Goal: Task Accomplishment & Management: Complete application form

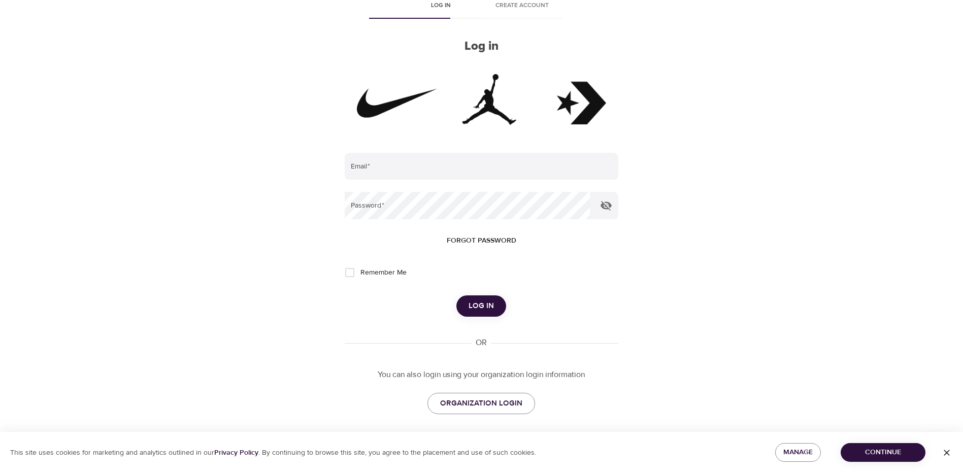
scroll to position [63, 0]
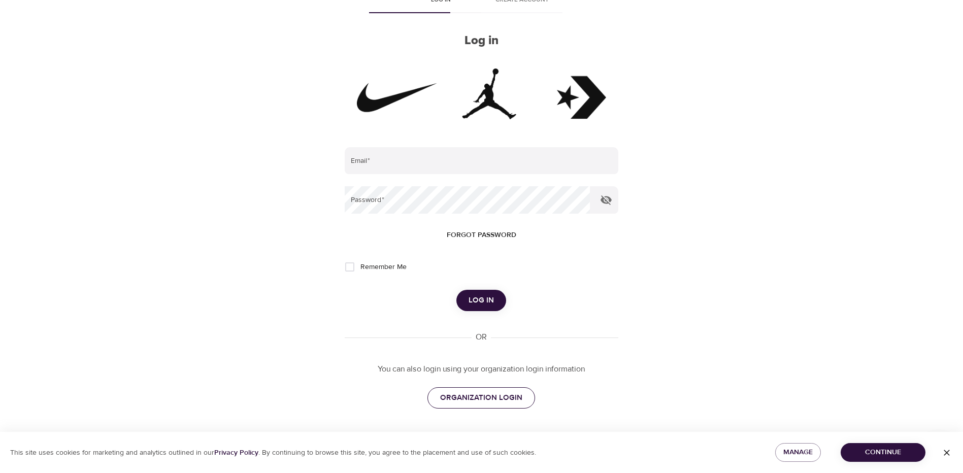
click at [478, 399] on span "ORGANIZATION LOGIN" at bounding box center [481, 398] width 82 height 13
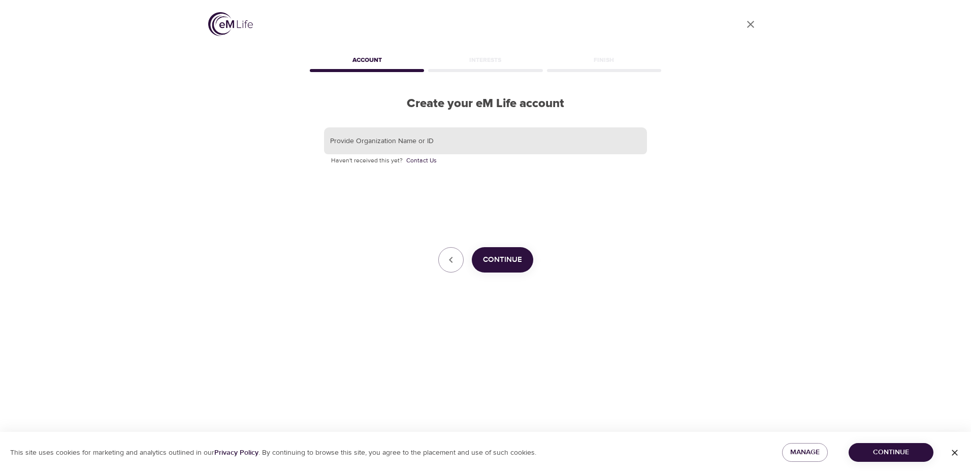
click at [406, 138] on input "text" at bounding box center [485, 140] width 323 height 27
type input "Nike"
click at [523, 268] on button "Continue" at bounding box center [502, 259] width 61 height 25
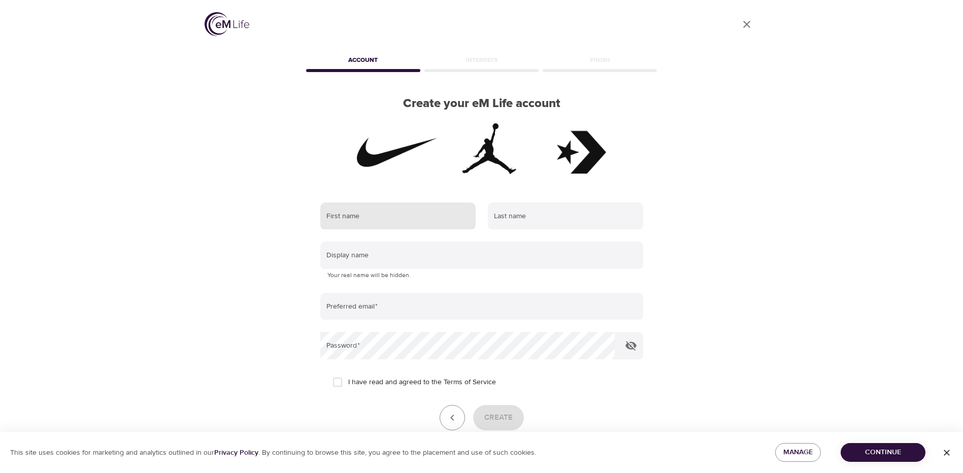
click at [347, 216] on input "text" at bounding box center [397, 216] width 155 height 27
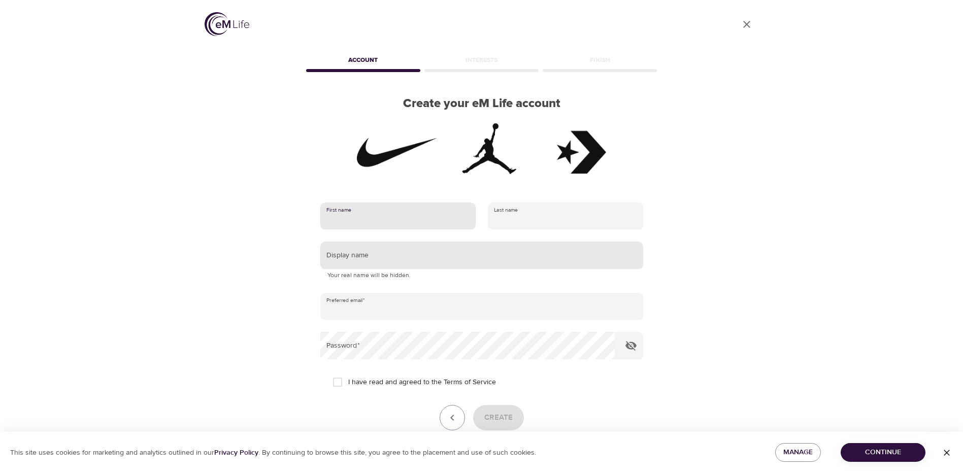
type input "Colby"
type input "Buchanan"
type input "colby.buchanan@nike.com"
click at [383, 257] on input "text" at bounding box center [481, 255] width 323 height 27
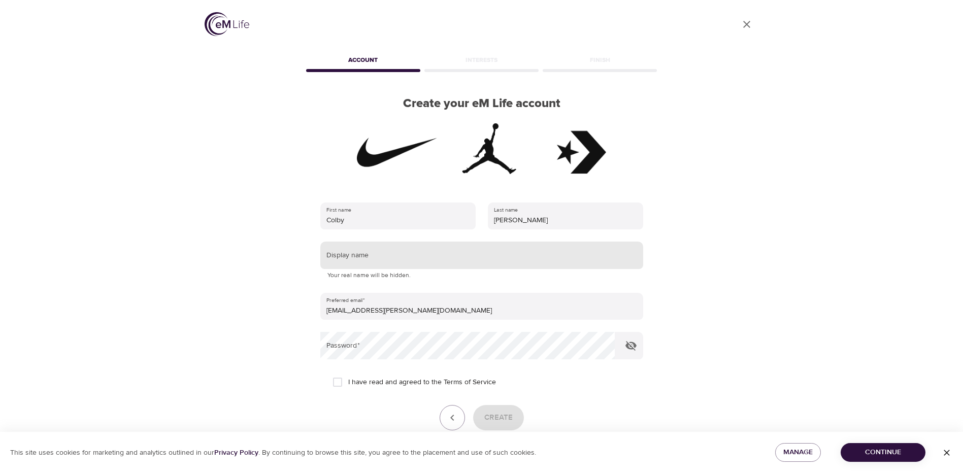
click at [392, 252] on input "text" at bounding box center [481, 255] width 323 height 27
type input "Colby"
click at [131, 346] on div "User Profile Account Interests Finish Create your eM Life account First name Co…" at bounding box center [481, 236] width 963 height 473
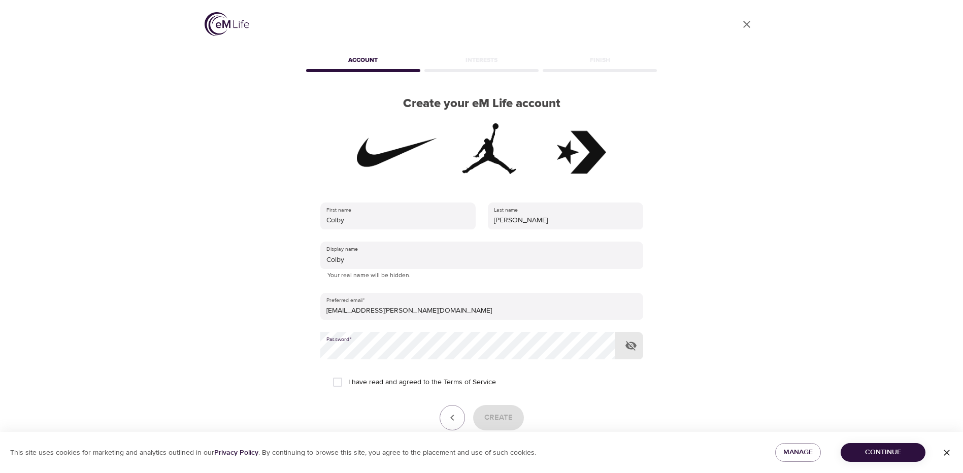
click at [338, 383] on input "I have read and agreed to the Terms of Service" at bounding box center [337, 382] width 21 height 21
checkbox input "true"
click at [498, 418] on span "Create" at bounding box center [498, 417] width 28 height 13
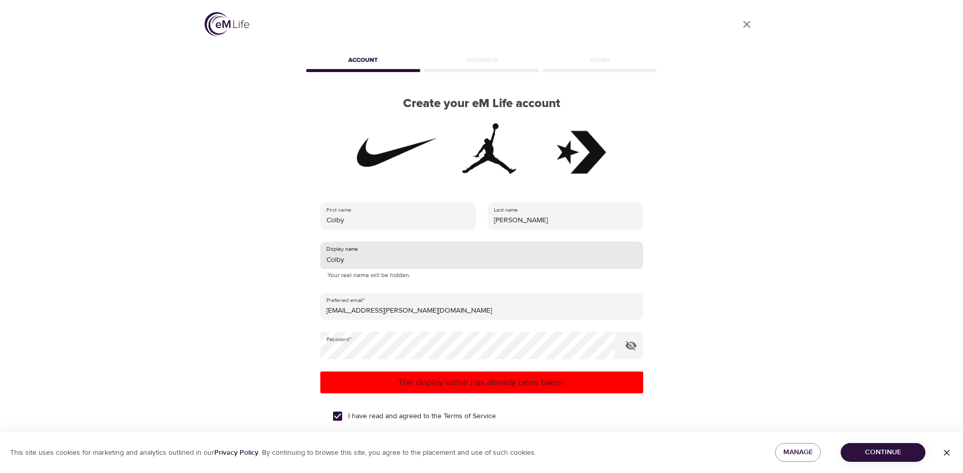
click at [367, 256] on input "Colby" at bounding box center [481, 255] width 323 height 27
type input "C122"
click at [304, 408] on div "First name Colby Last name Buchanan Display name C122 Your real name will be hi…" at bounding box center [481, 347] width 355 height 322
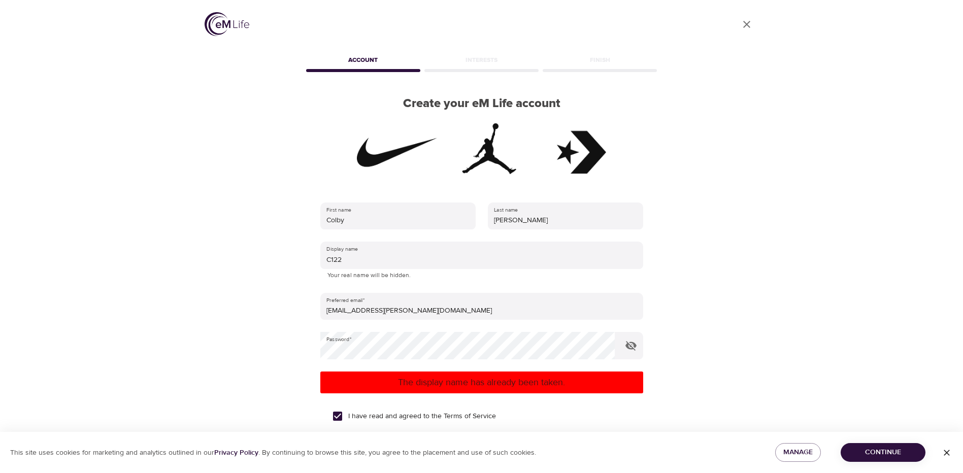
scroll to position [88, 0]
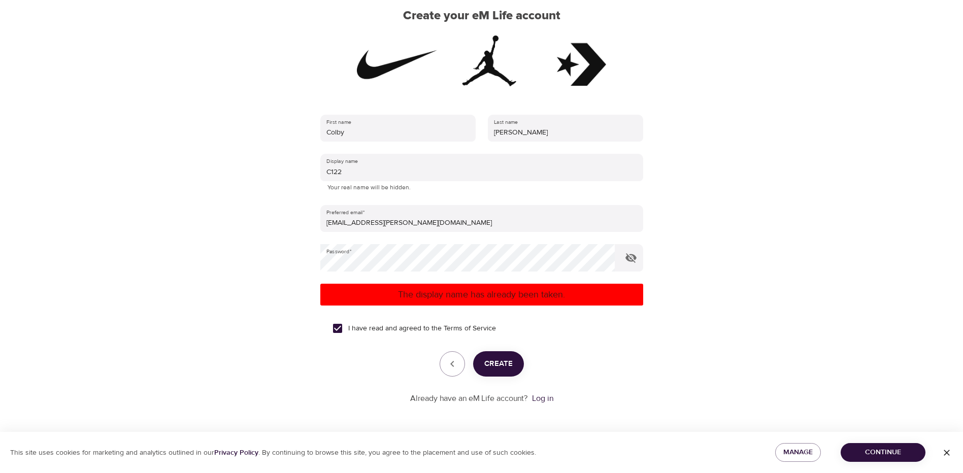
click at [483, 367] on button "Create" at bounding box center [498, 363] width 51 height 25
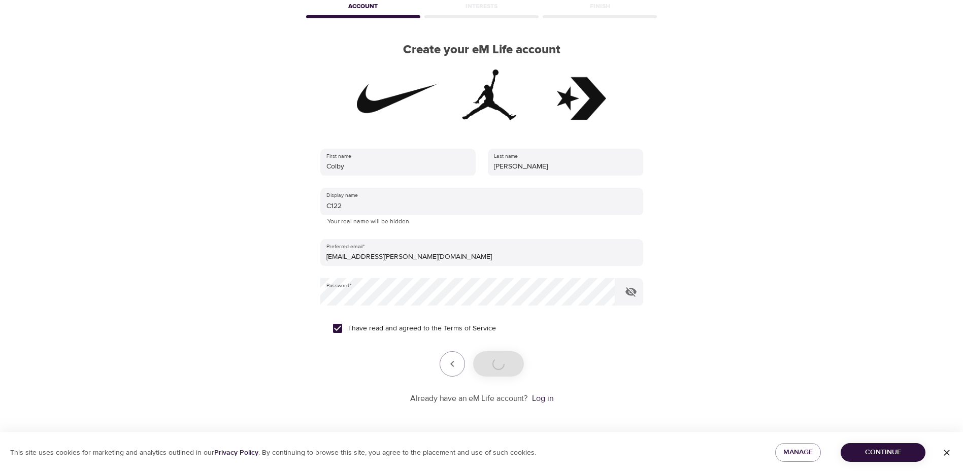
scroll to position [54, 0]
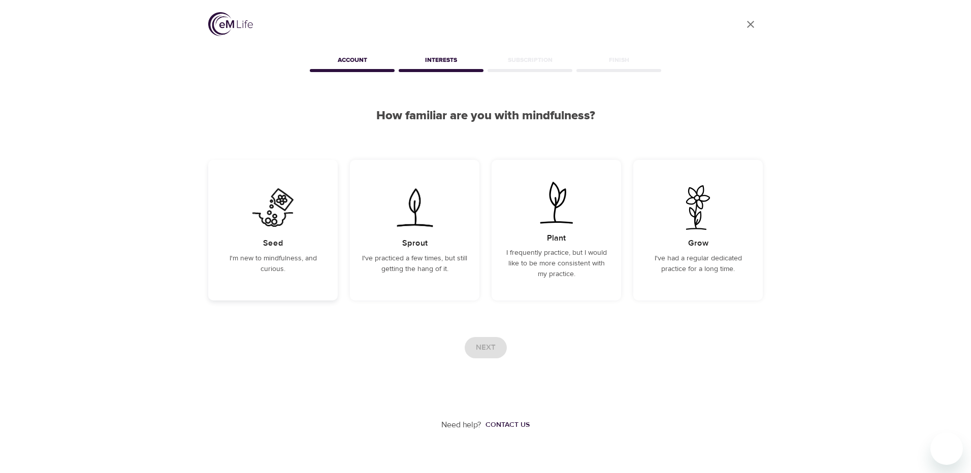
click at [299, 257] on p "I'm new to mindfulness, and curious." at bounding box center [272, 263] width 105 height 21
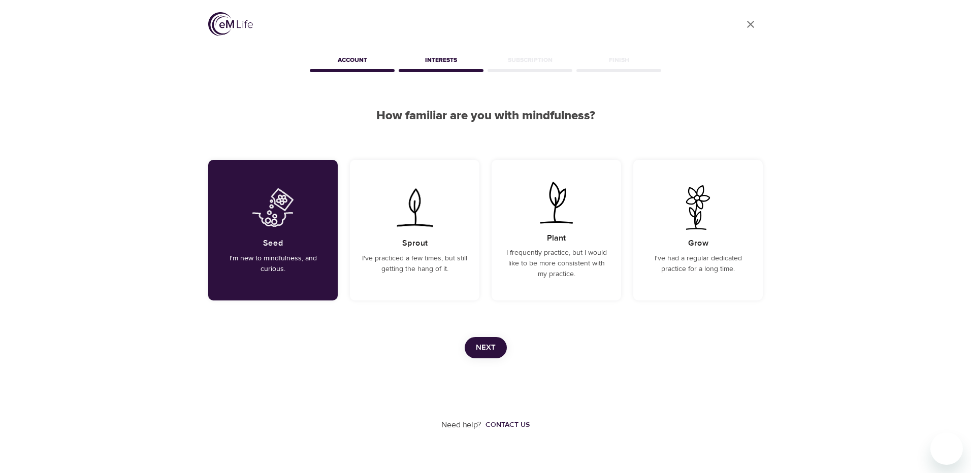
click at [477, 349] on span "Next" at bounding box center [486, 347] width 20 height 13
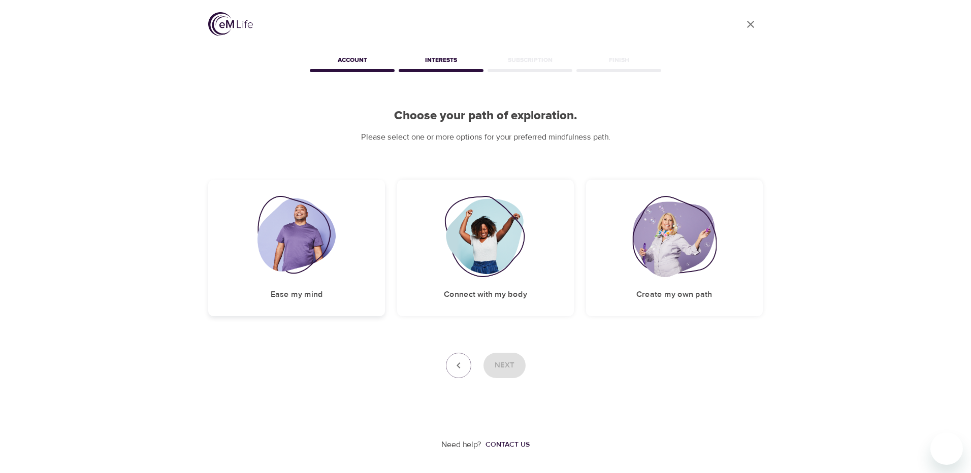
click at [304, 280] on div "Ease my mind" at bounding box center [296, 248] width 177 height 137
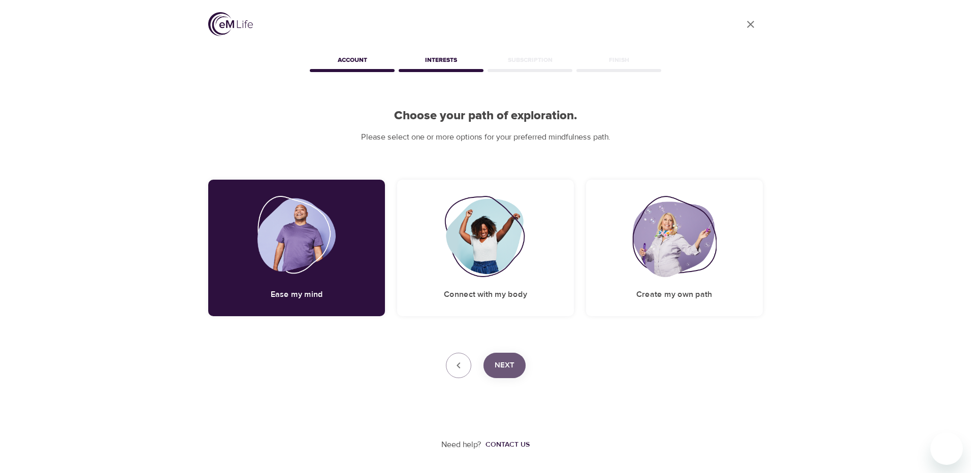
click at [497, 372] on span "Next" at bounding box center [505, 365] width 20 height 13
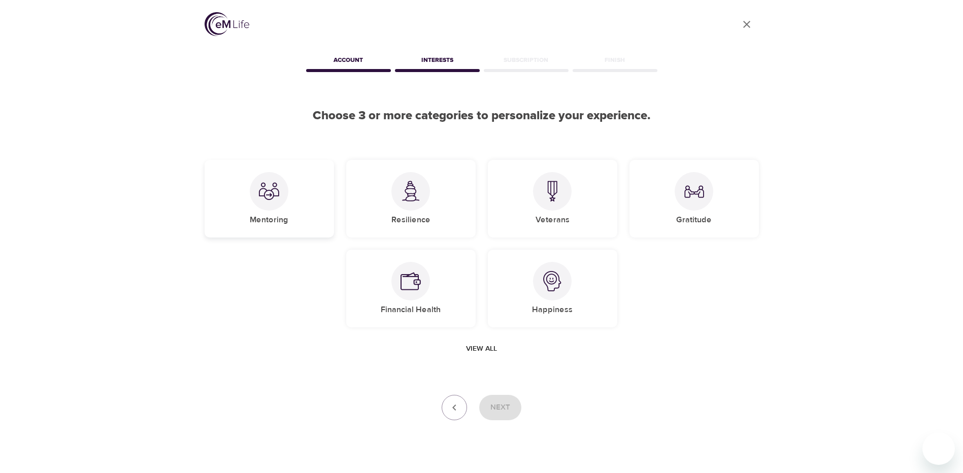
click at [292, 229] on div "Mentoring" at bounding box center [269, 199] width 129 height 78
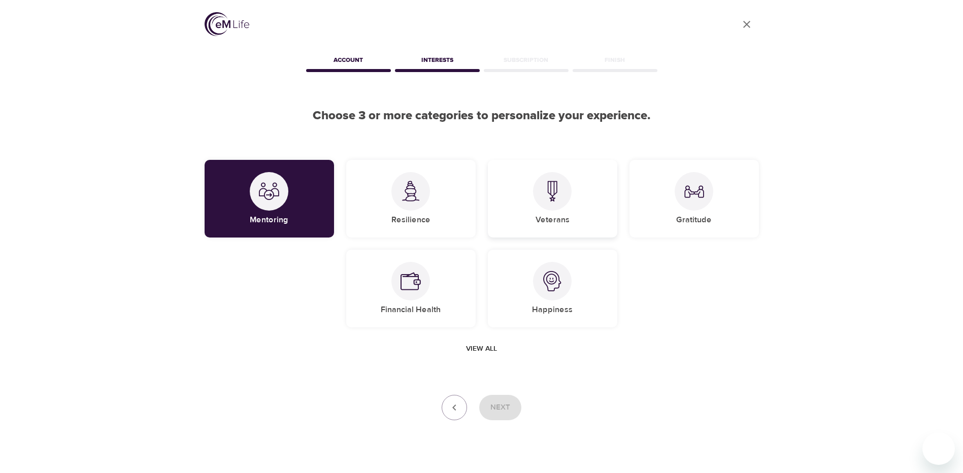
click at [532, 222] on div "Veterans" at bounding box center [552, 199] width 129 height 78
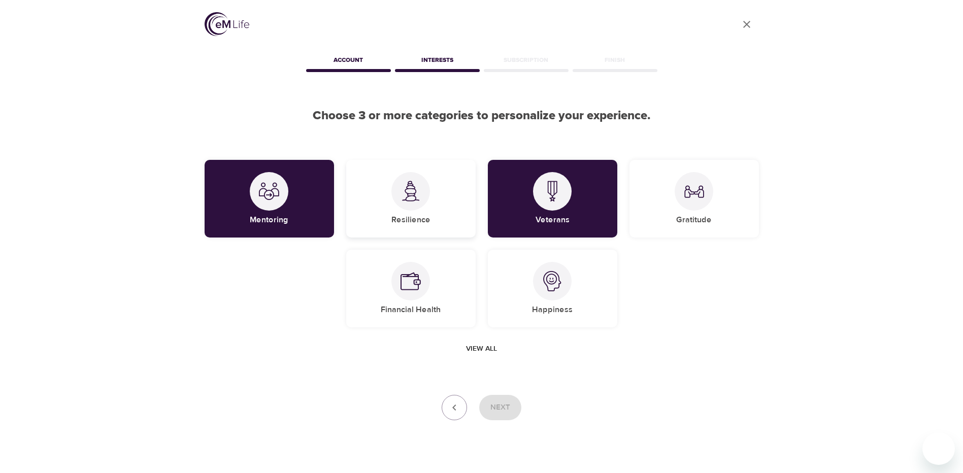
click at [430, 221] on div "Resilience" at bounding box center [410, 199] width 129 height 78
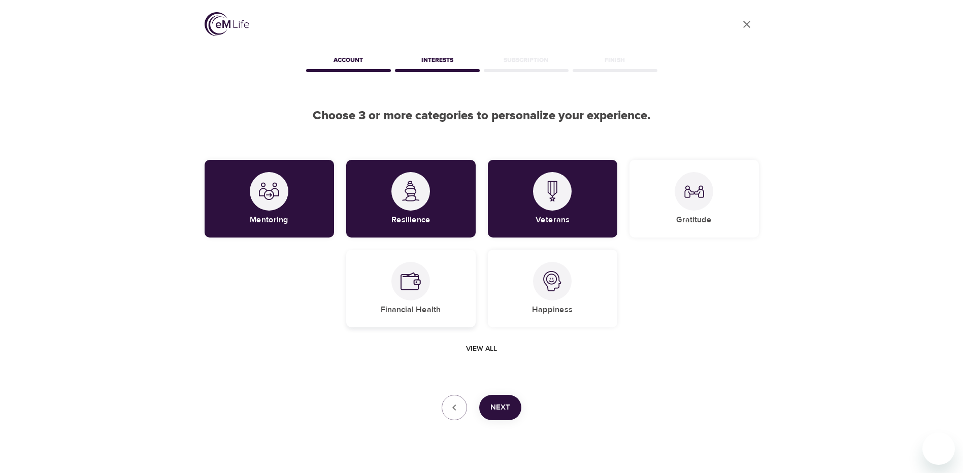
click at [439, 314] on h5 "Financial Health" at bounding box center [411, 310] width 60 height 11
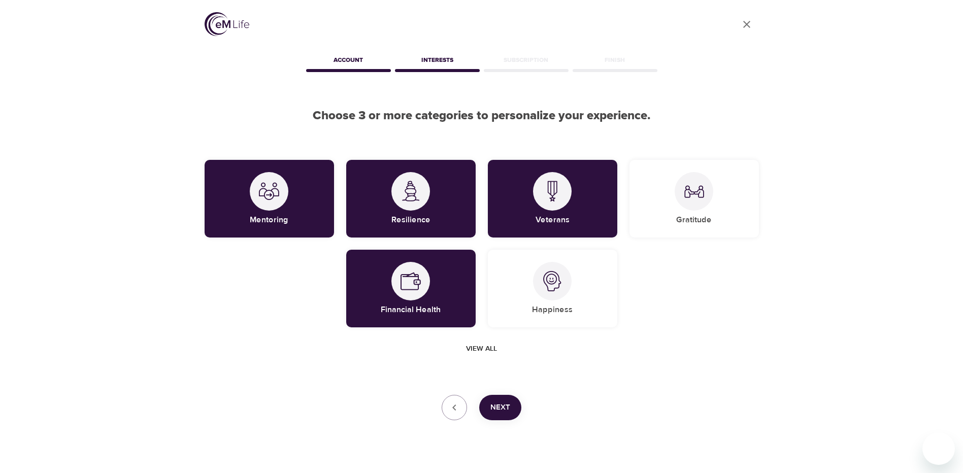
click at [502, 404] on span "Next" at bounding box center [501, 407] width 20 height 13
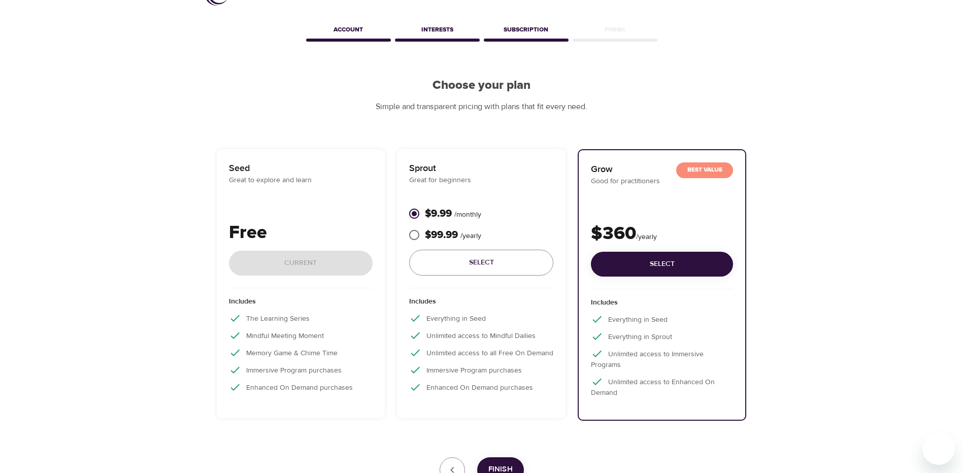
scroll to position [11, 0]
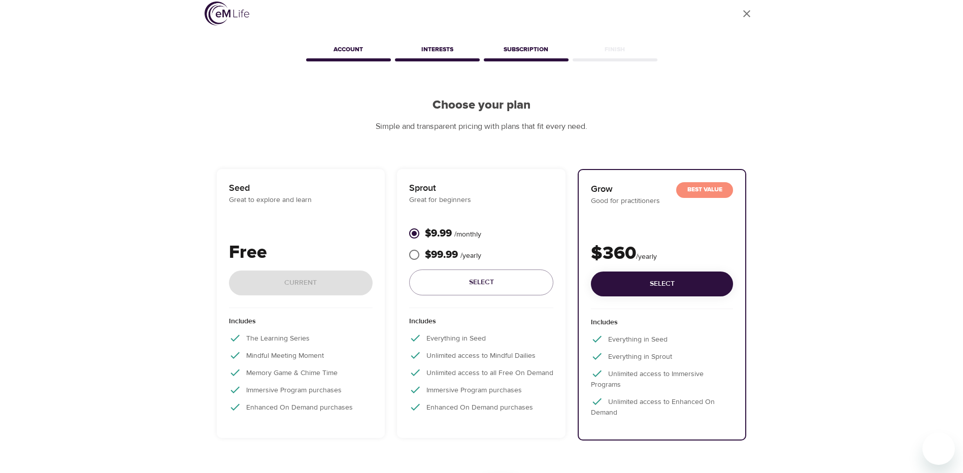
click at [293, 218] on div "Seed Great to explore and learn Free Current" at bounding box center [301, 244] width 144 height 127
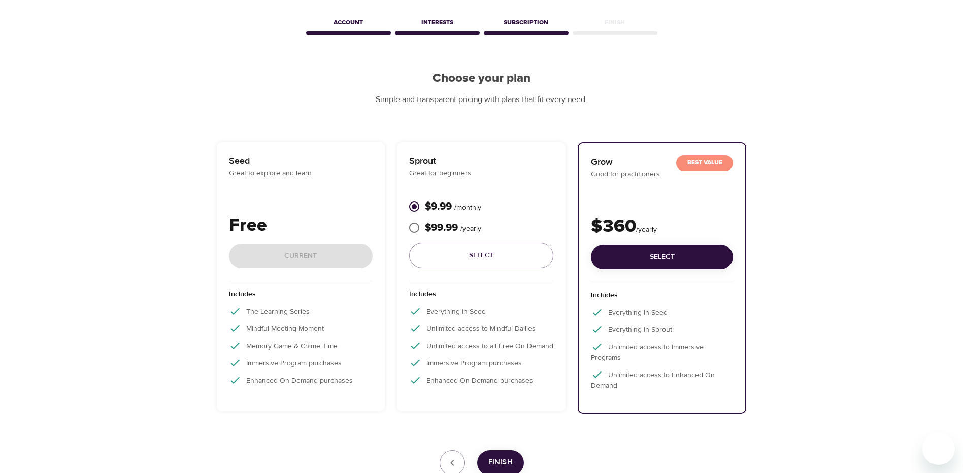
scroll to position [112, 0]
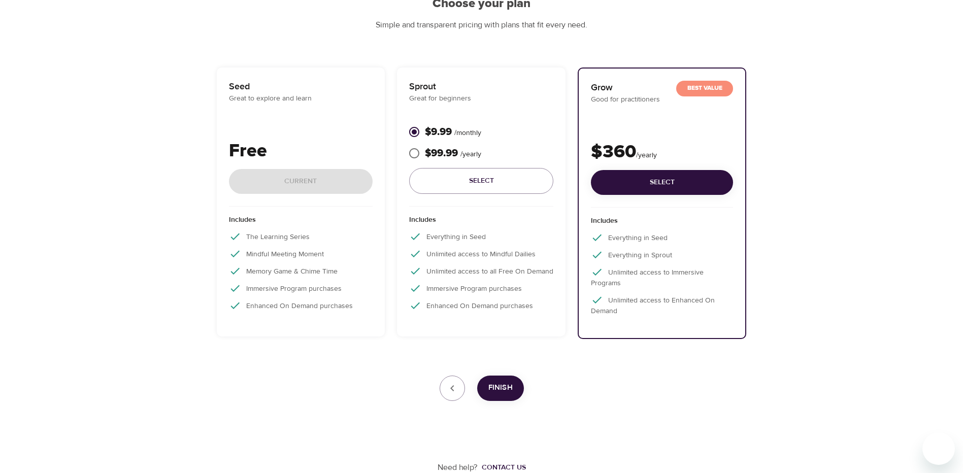
click at [503, 393] on span "Finish" at bounding box center [501, 387] width 24 height 13
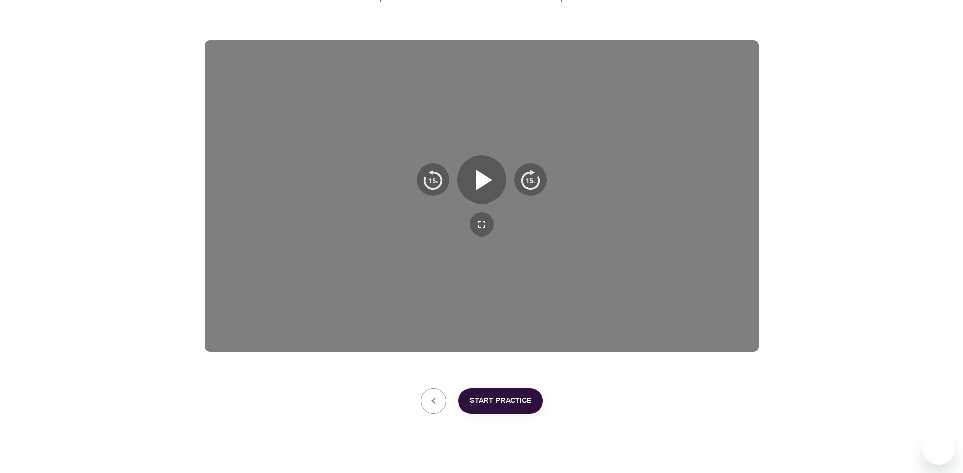
scroll to position [153, 0]
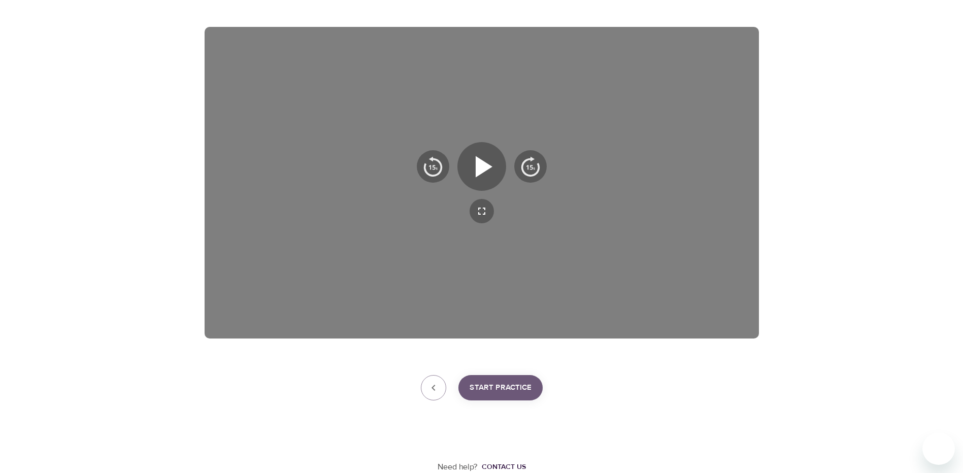
click at [493, 392] on span "Start Practice" at bounding box center [501, 387] width 62 height 13
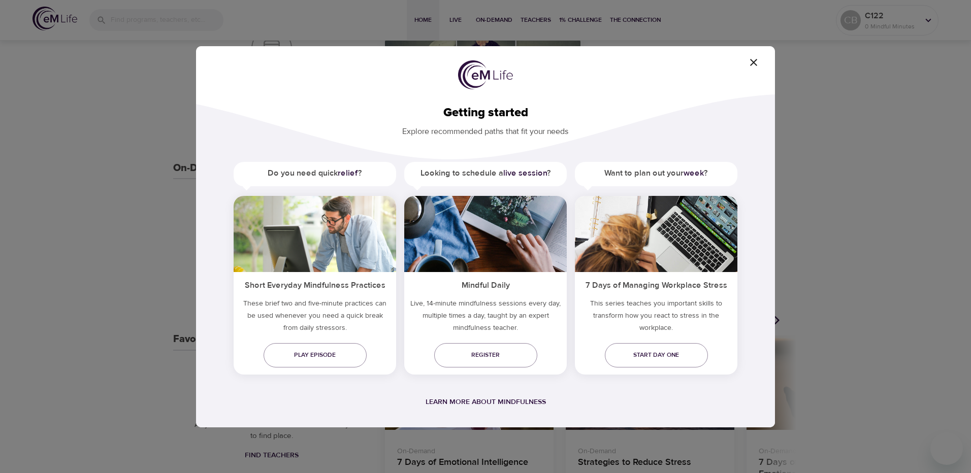
click at [754, 63] on icon "button" at bounding box center [754, 62] width 12 height 12
